Goal: Task Accomplishment & Management: Use online tool/utility

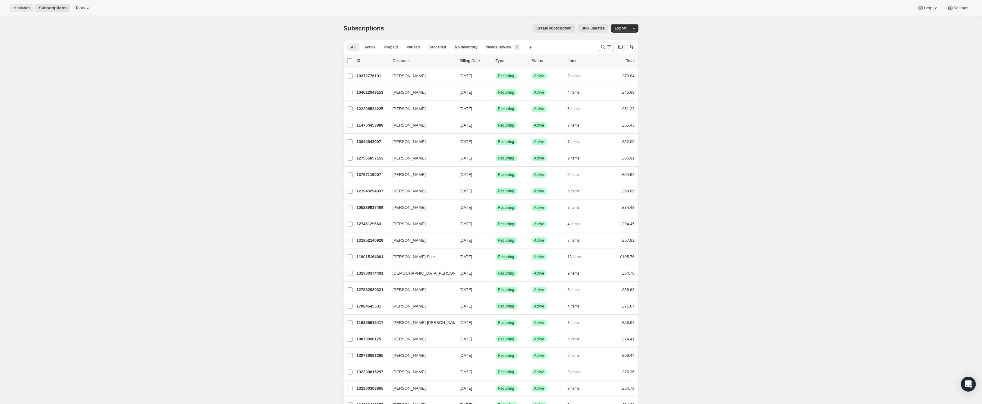
click at [26, 10] on span "Analytics" at bounding box center [22, 8] width 16 height 5
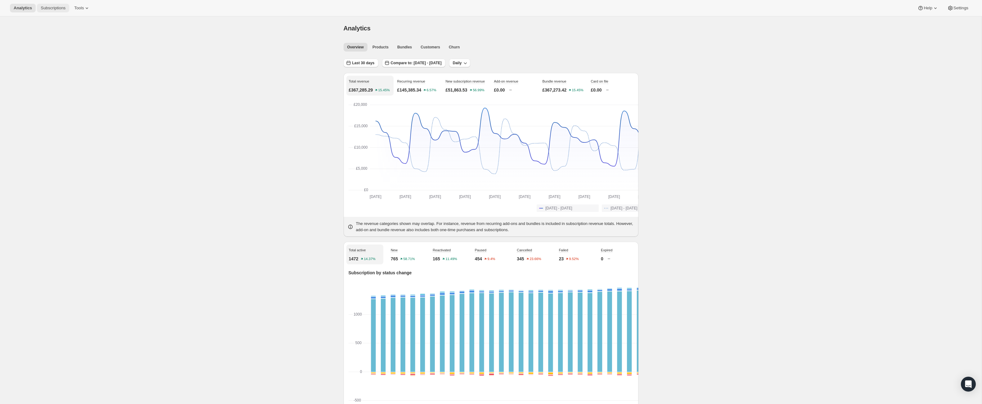
click at [65, 9] on span "Subscriptions" at bounding box center [53, 8] width 25 height 5
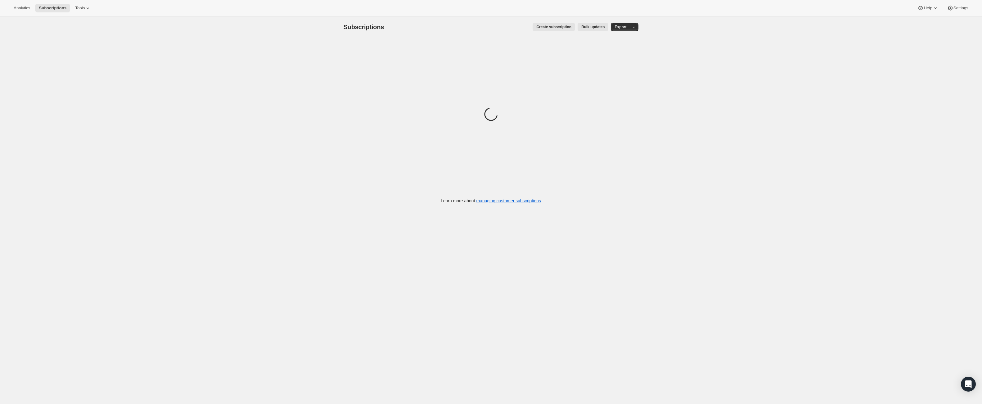
scroll to position [2, 0]
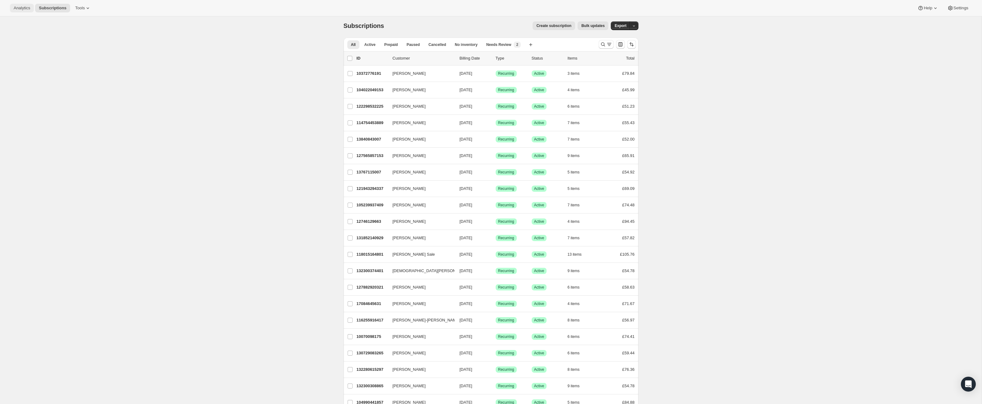
click at [23, 7] on span "Analytics" at bounding box center [22, 8] width 16 height 5
click at [27, 7] on span "Analytics" at bounding box center [22, 8] width 16 height 5
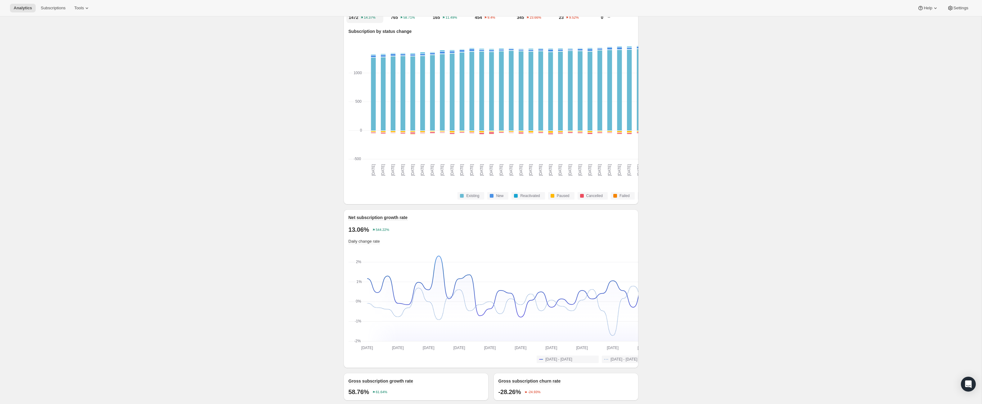
scroll to position [241, 0]
click at [65, 9] on span "Subscriptions" at bounding box center [53, 8] width 25 height 5
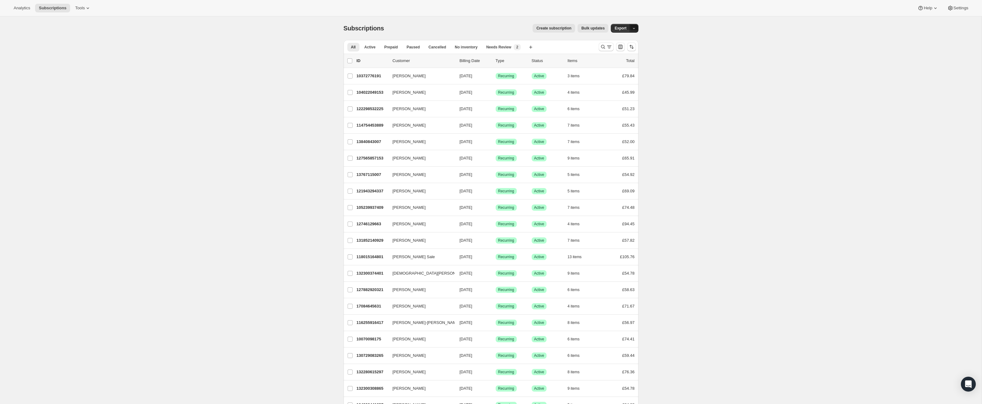
drag, startPoint x: 657, startPoint y: 34, endPoint x: 652, endPoint y: 34, distance: 5.6
click at [636, 30] on icon "button" at bounding box center [634, 28] width 4 height 4
drag, startPoint x: 652, startPoint y: 34, endPoint x: 671, endPoint y: 35, distance: 19.9
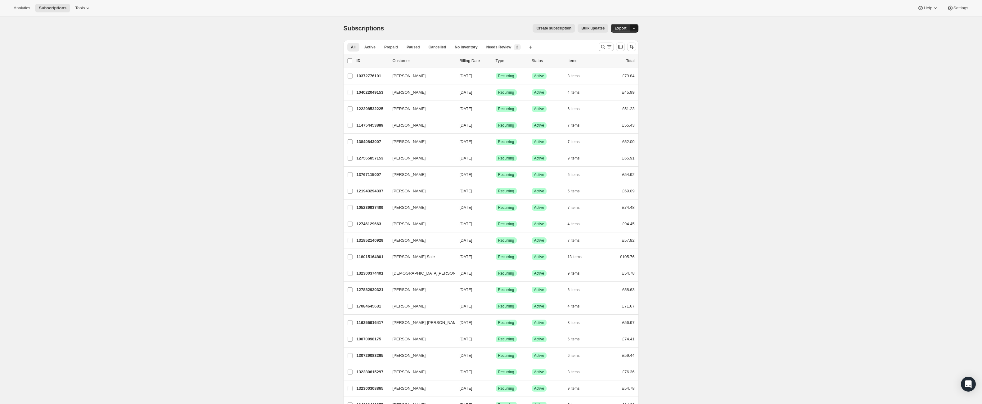
click at [636, 30] on icon "button" at bounding box center [634, 28] width 4 height 4
click at [619, 79] on span "Cancellation report" at bounding box center [621, 77] width 34 height 5
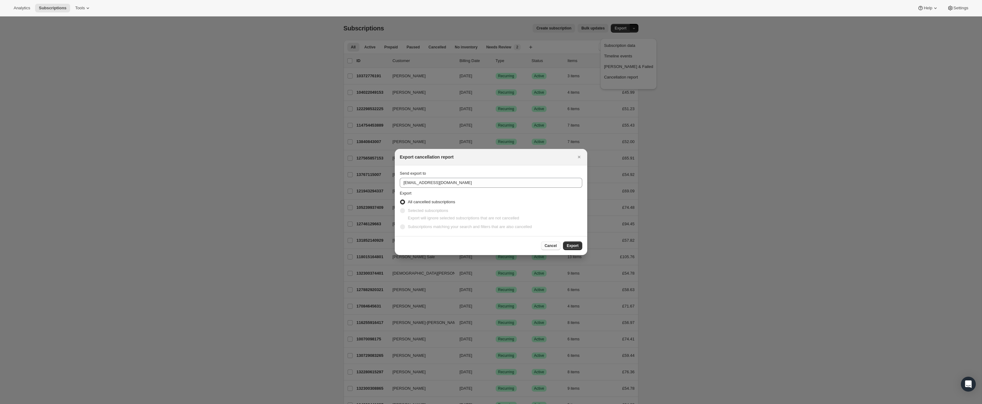
click at [545, 248] on span "Cancel" at bounding box center [551, 245] width 12 height 5
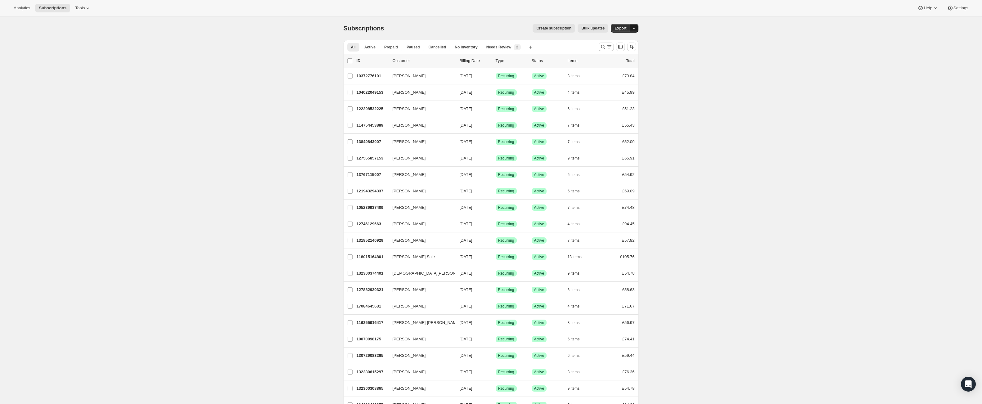
click at [636, 30] on icon "button" at bounding box center [634, 28] width 4 height 4
click at [91, 7] on icon at bounding box center [88, 8] width 6 height 6
click at [92, 89] on div "Memberships Info Beta" at bounding box center [99, 86] width 55 height 6
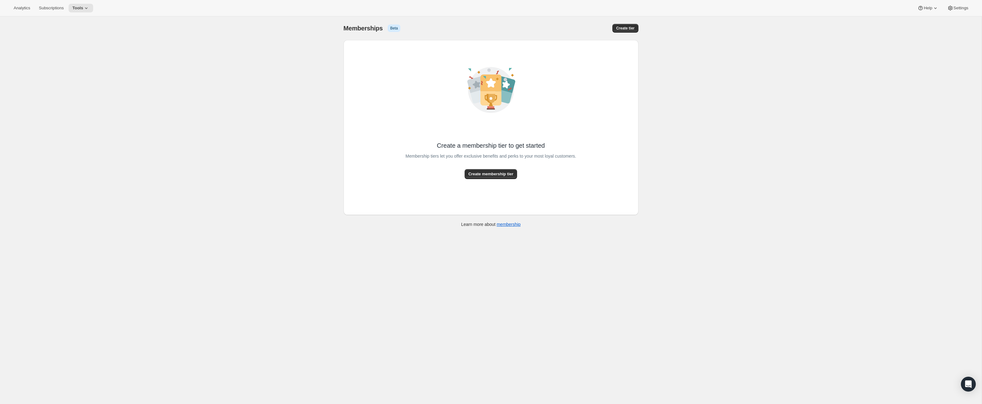
click at [110, 2] on div "Analytics Subscriptions Tools Help Settings" at bounding box center [491, 8] width 982 height 16
click at [83, 8] on span "Tools" at bounding box center [77, 8] width 11 height 5
click at [187, 110] on div "[object Object]. This page is ready Memberships Info Beta Create tier Create a …" at bounding box center [490, 218] width 981 height 404
click at [83, 8] on span "Tools" at bounding box center [77, 8] width 11 height 5
click at [88, 56] on span "Moments" at bounding box center [79, 54] width 16 height 5
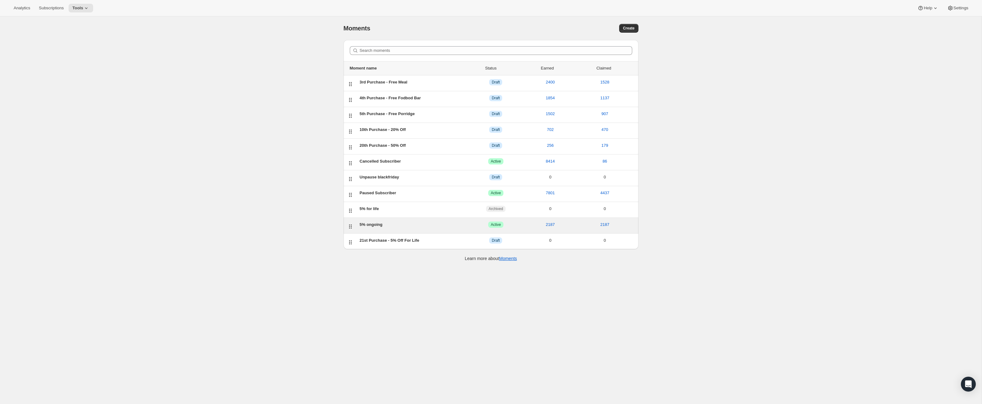
click at [362, 228] on div "5% ongoing" at bounding box center [414, 225] width 109 height 6
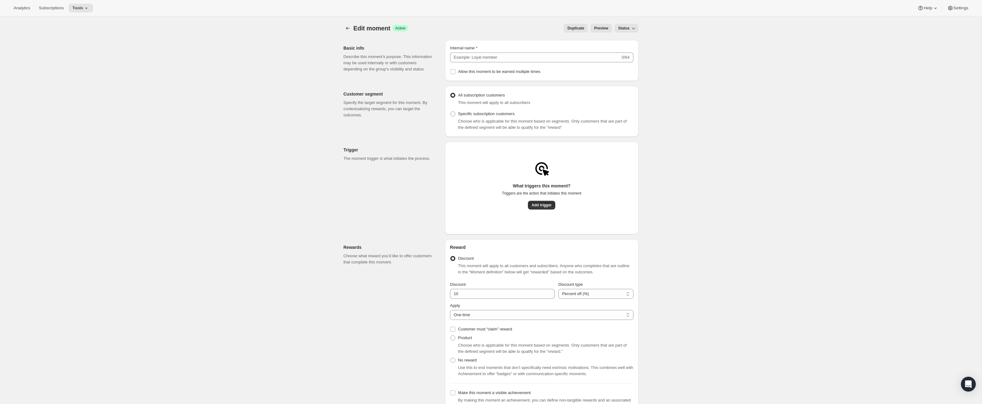
type input "5% ongoing"
type input "5"
select select "INDEFINETELY"
